Goal: Task Accomplishment & Management: Manage account settings

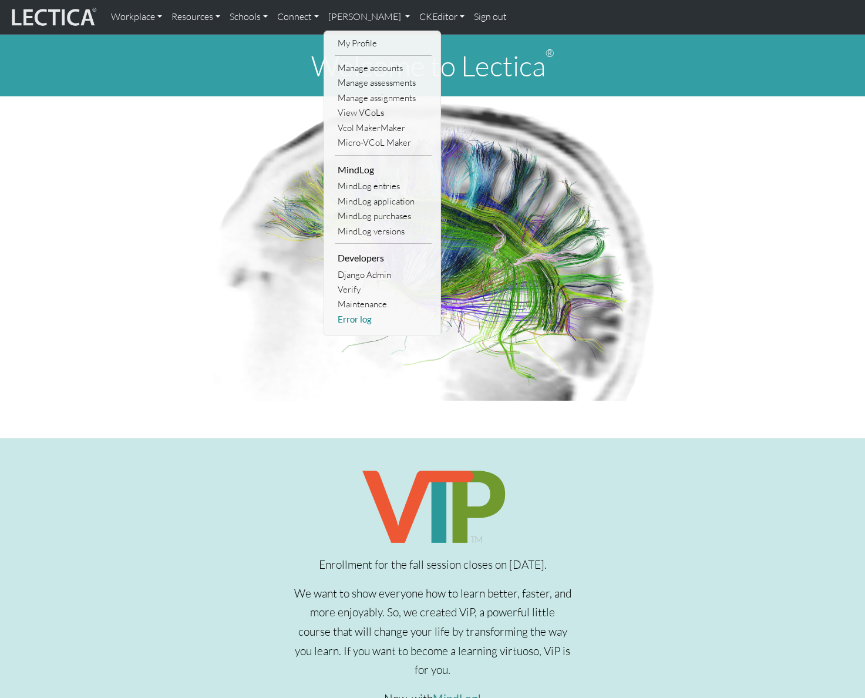
click at [360, 317] on link "Error log" at bounding box center [383, 319] width 97 height 15
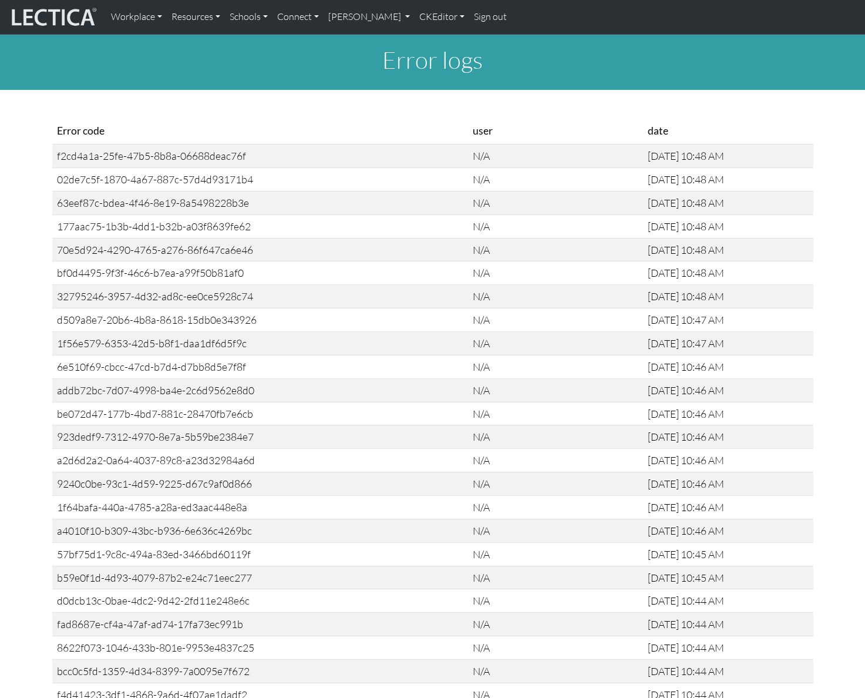
scroll to position [836, 0]
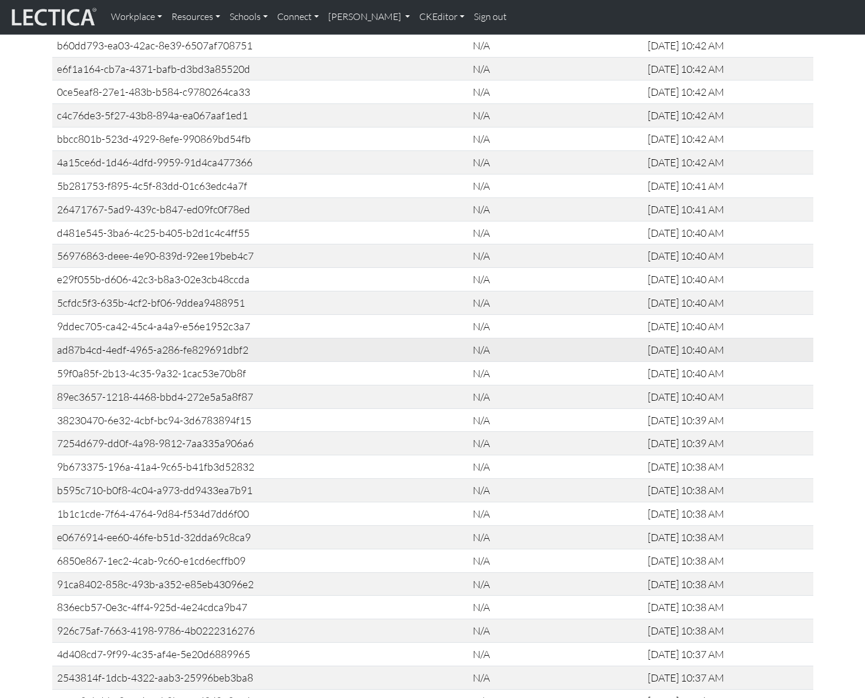
click at [120, 348] on div "ad87b4cd-4edf-4965-a286-fe829691dbf2" at bounding box center [260, 350] width 407 height 14
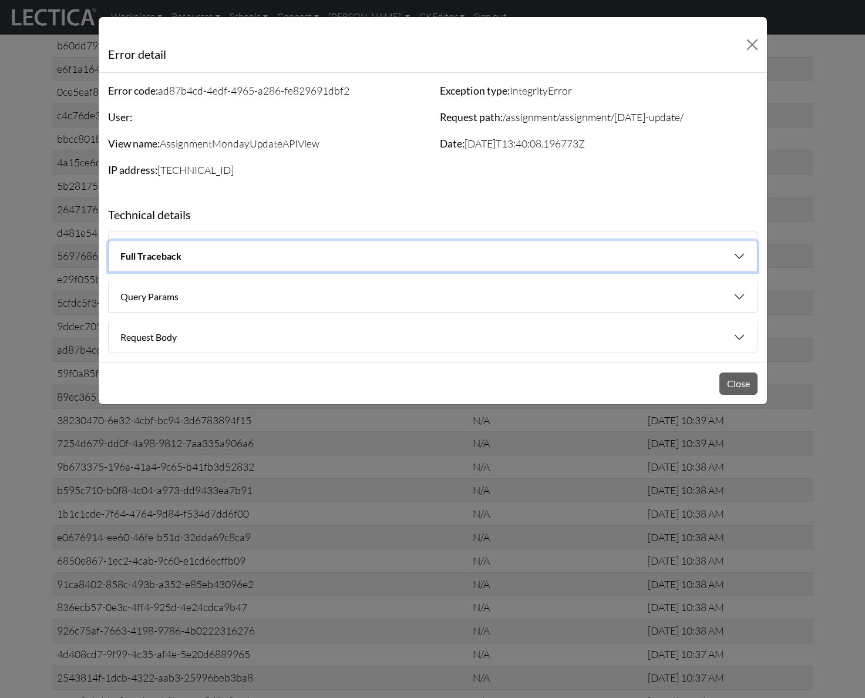
click at [624, 254] on button "Full Traceback" at bounding box center [433, 256] width 649 height 31
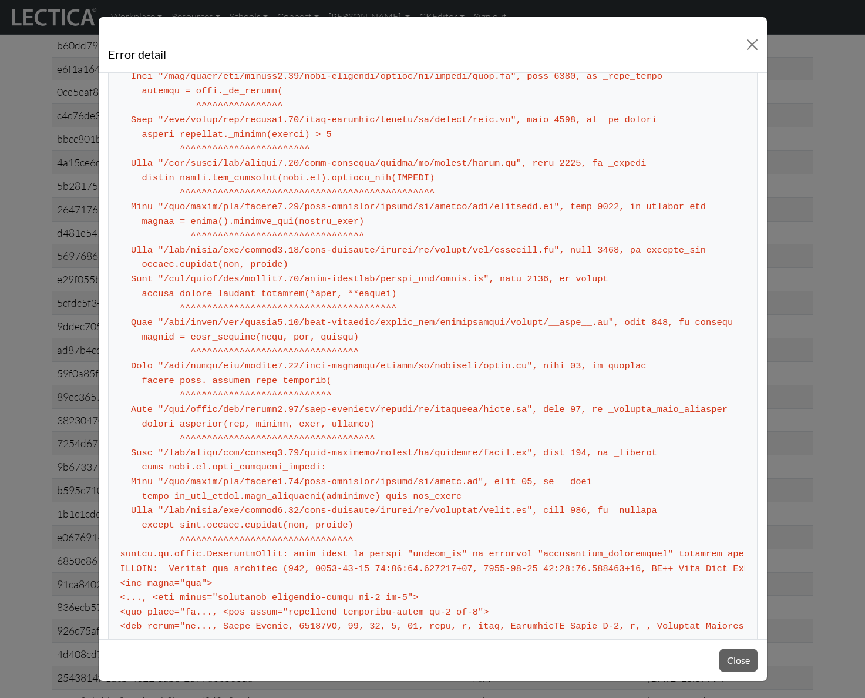
scroll to position [748, 0]
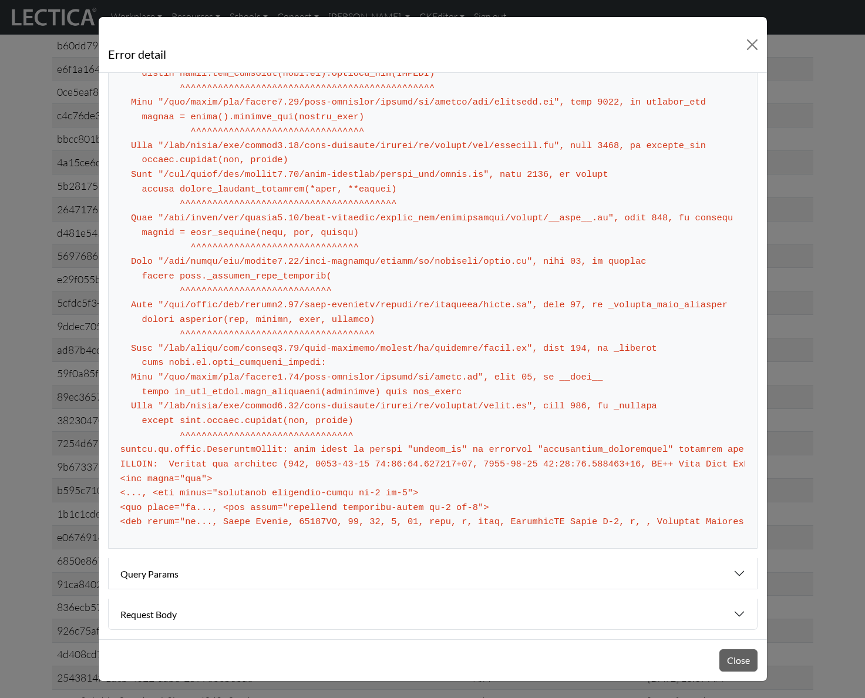
click at [804, 53] on div "Error detail Error code: ad87b4cd-4edf-4965-a286-fe829691dbf2 User: View name: …" at bounding box center [432, 349] width 865 height 698
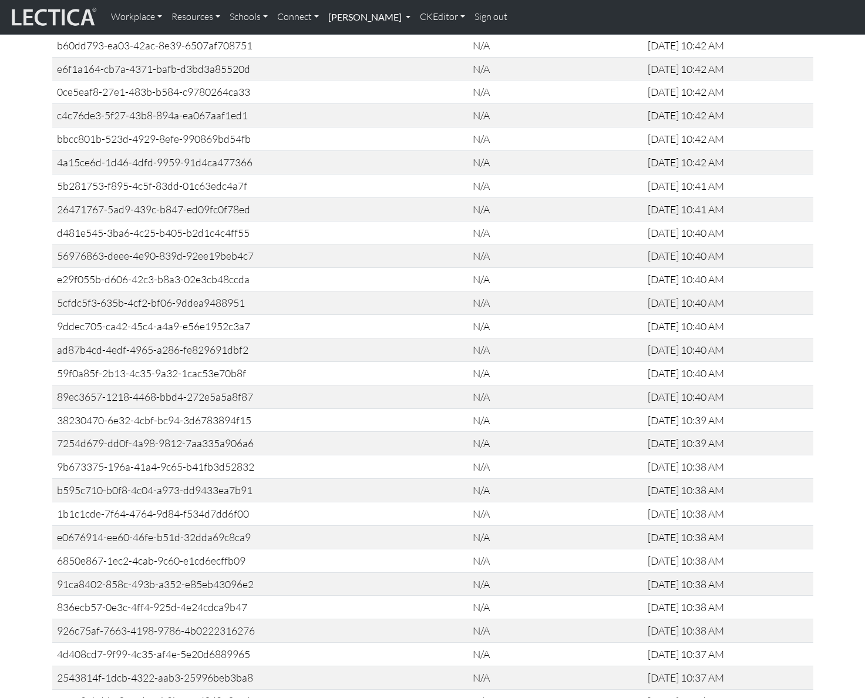
click at [371, 18] on link "[PERSON_NAME]" at bounding box center [370, 17] width 92 height 25
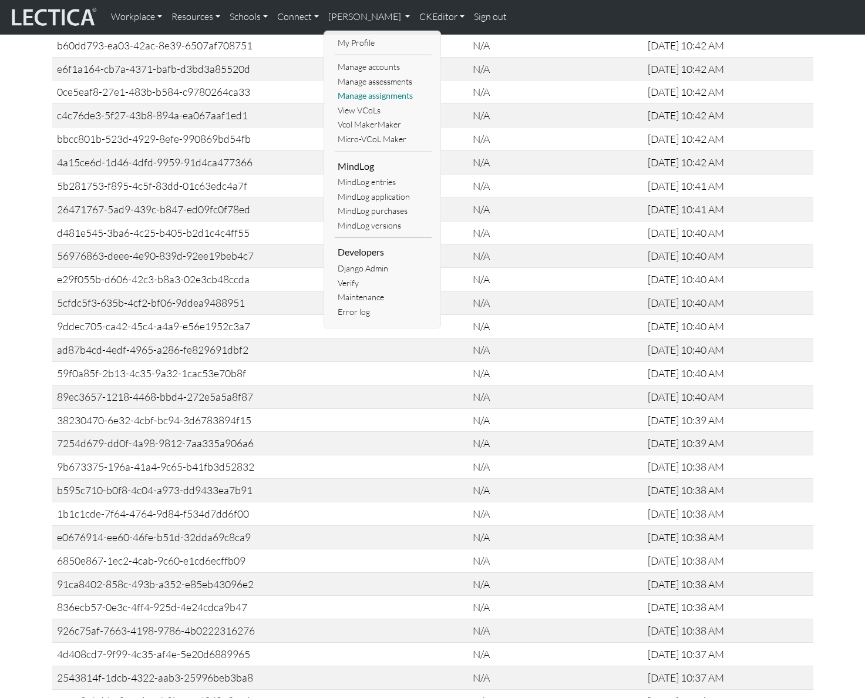
click at [387, 96] on link "Manage assignments" at bounding box center [383, 96] width 97 height 15
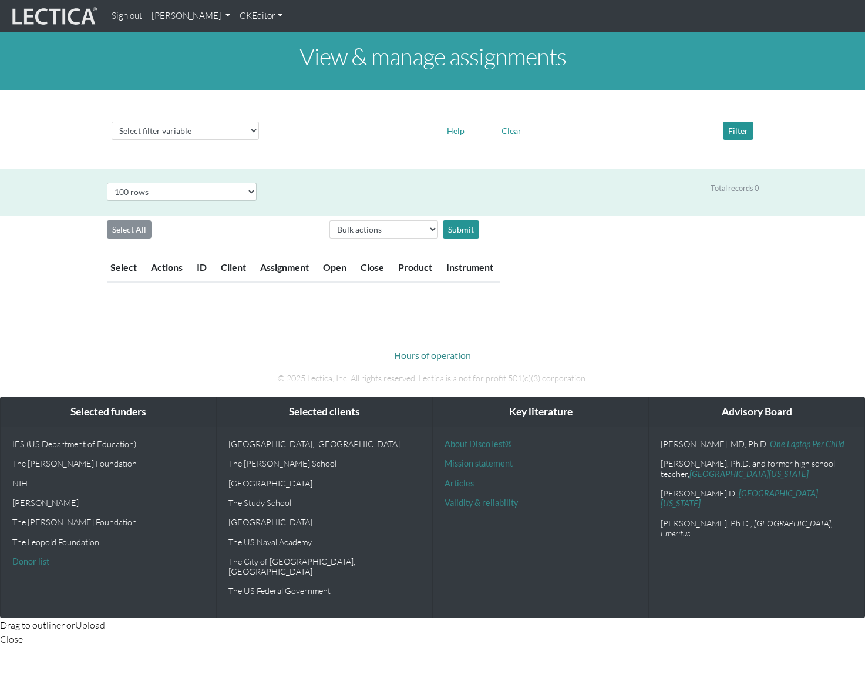
select select "100"
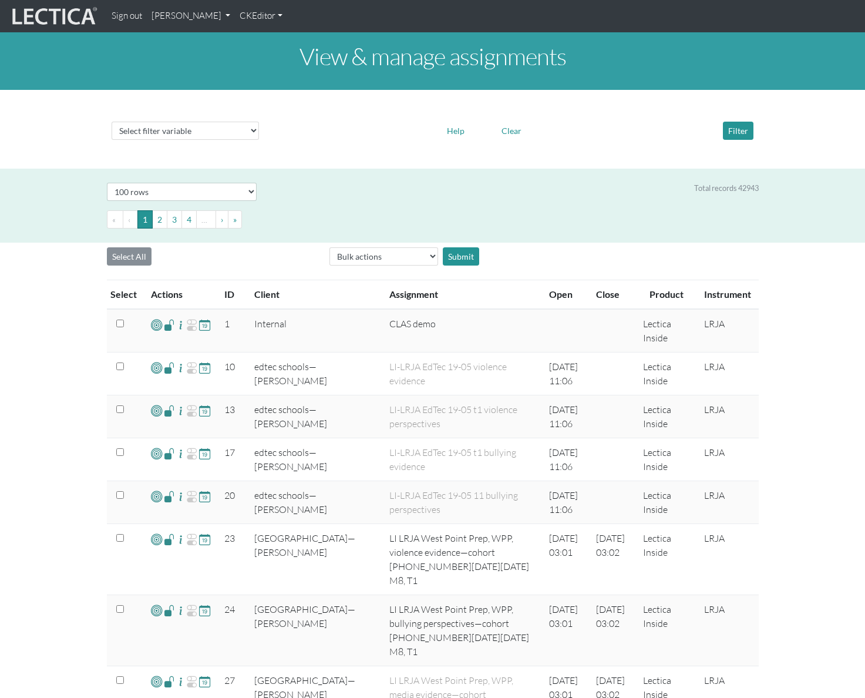
click at [358, 154] on div "Select filter variable Assignment name Assignment ID Client name Date open Date…" at bounding box center [432, 129] width 865 height 60
click at [227, 290] on th "ID" at bounding box center [232, 294] width 30 height 29
click at [227, 295] on th "ID" at bounding box center [232, 294] width 30 height 29
